Goal: Navigation & Orientation: Find specific page/section

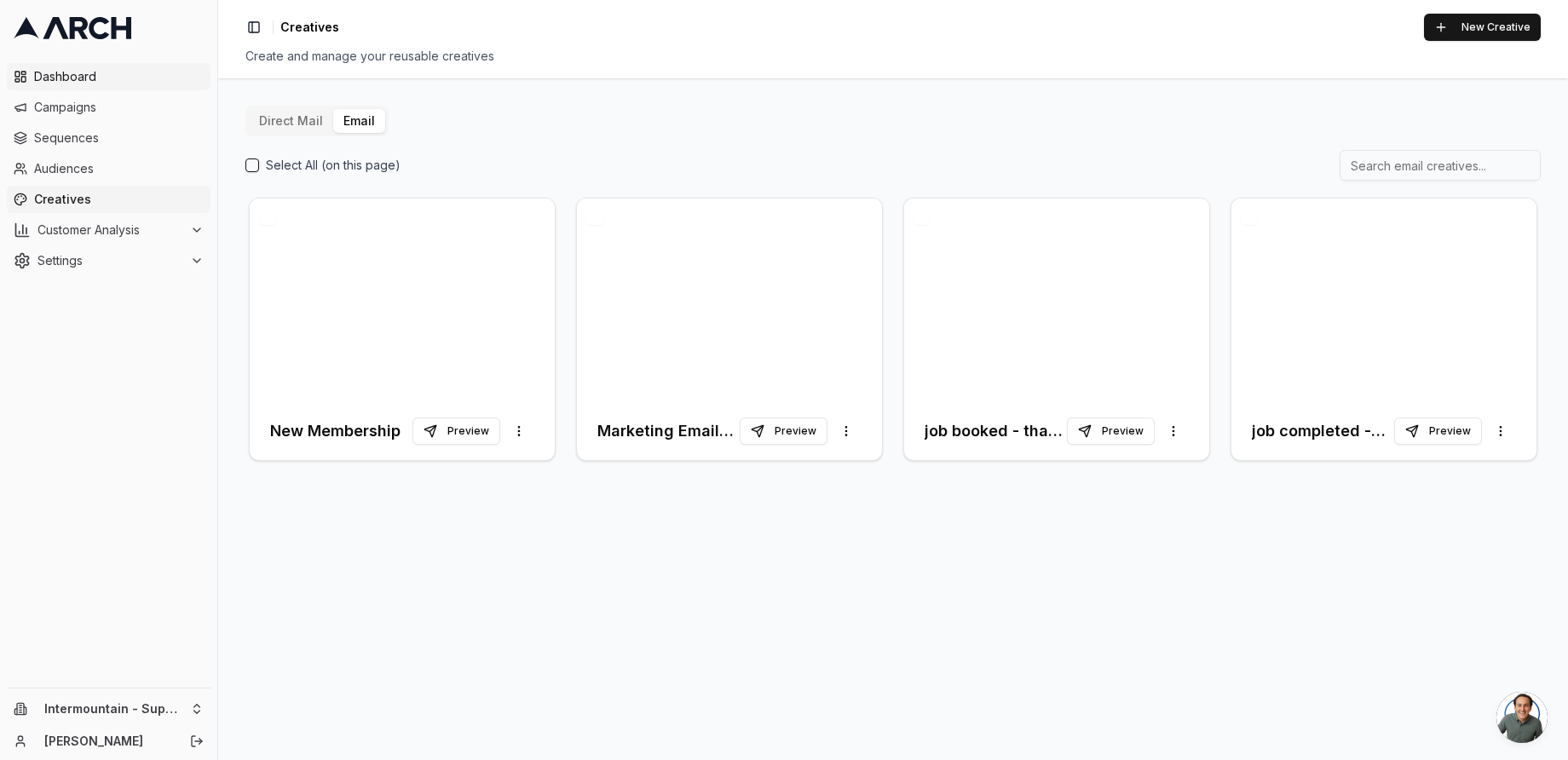
click at [52, 84] on span "Dashboard" at bounding box center [119, 77] width 170 height 17
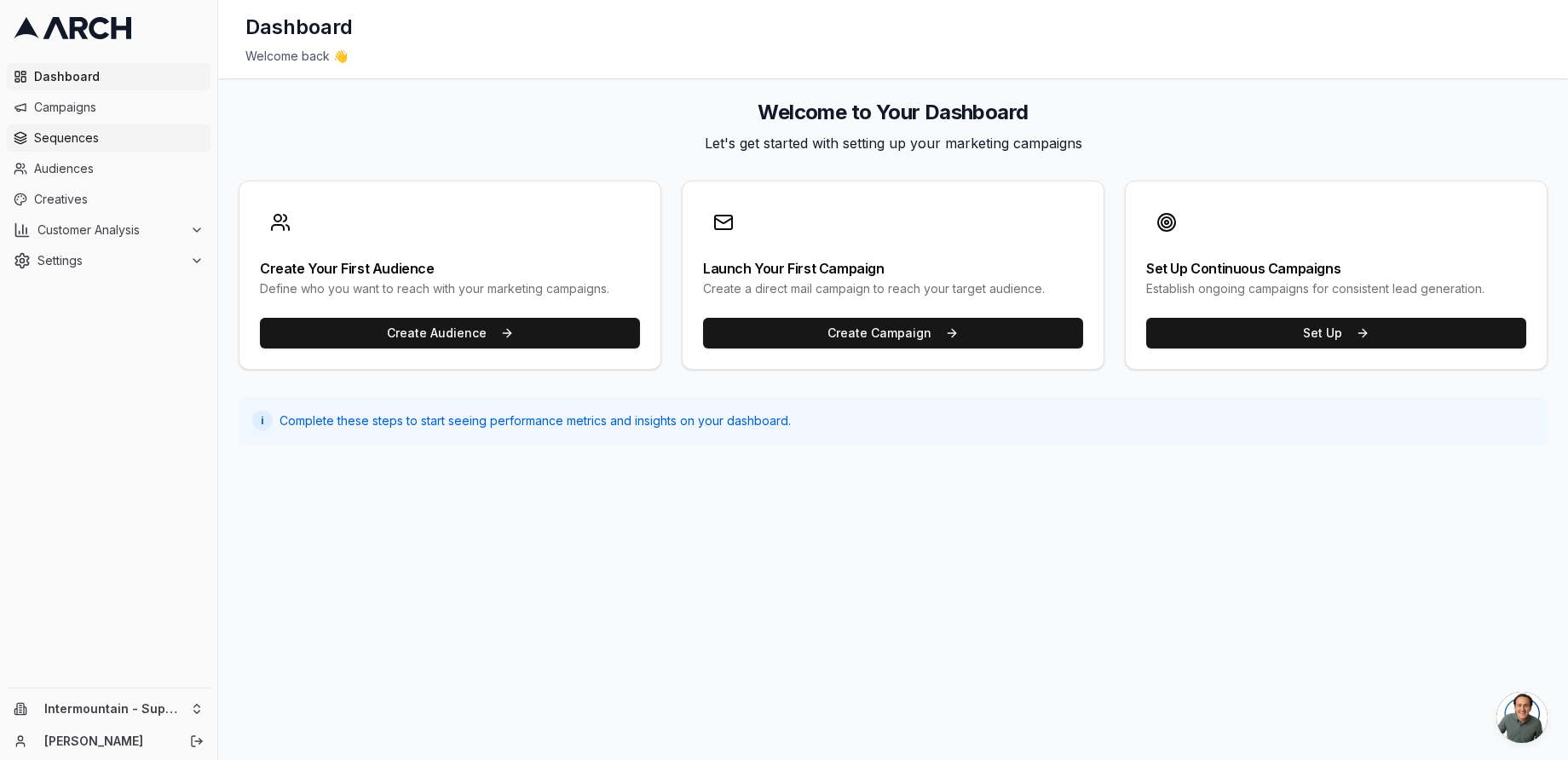
click at [90, 131] on span "Sequences" at bounding box center [119, 138] width 170 height 17
